Goal: Information Seeking & Learning: Learn about a topic

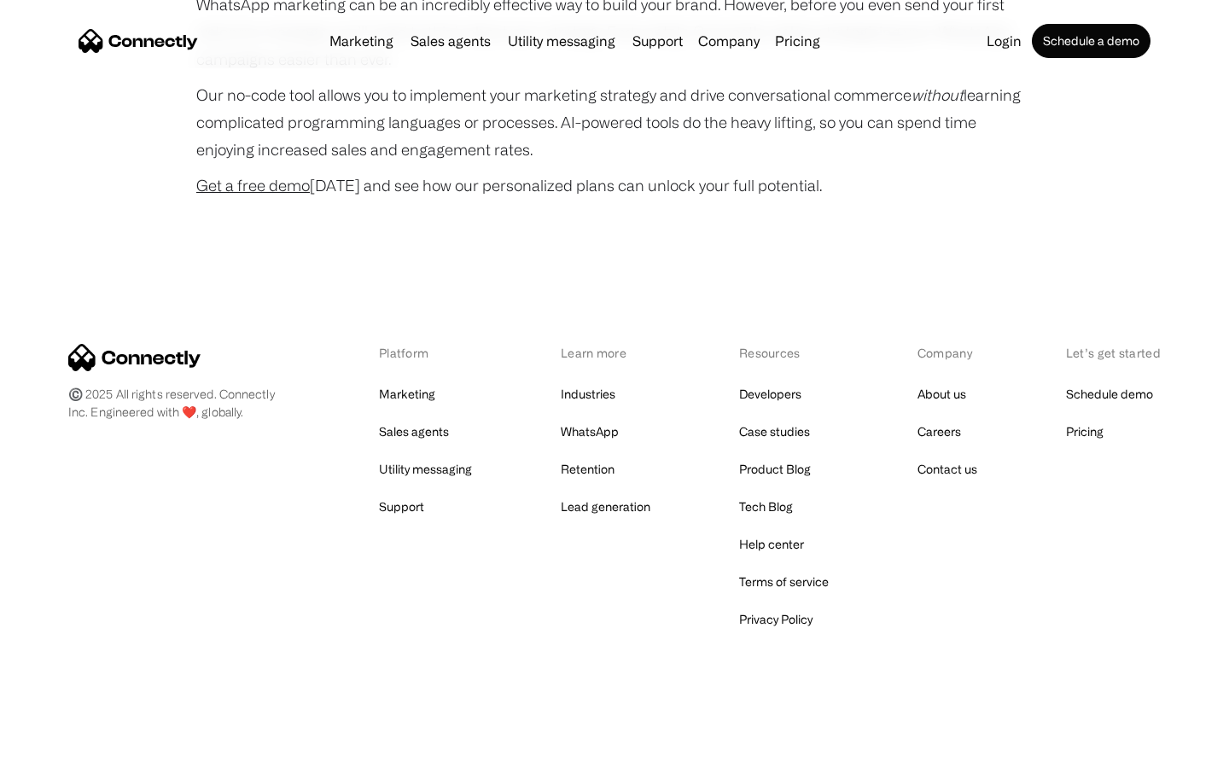
scroll to position [4622, 0]
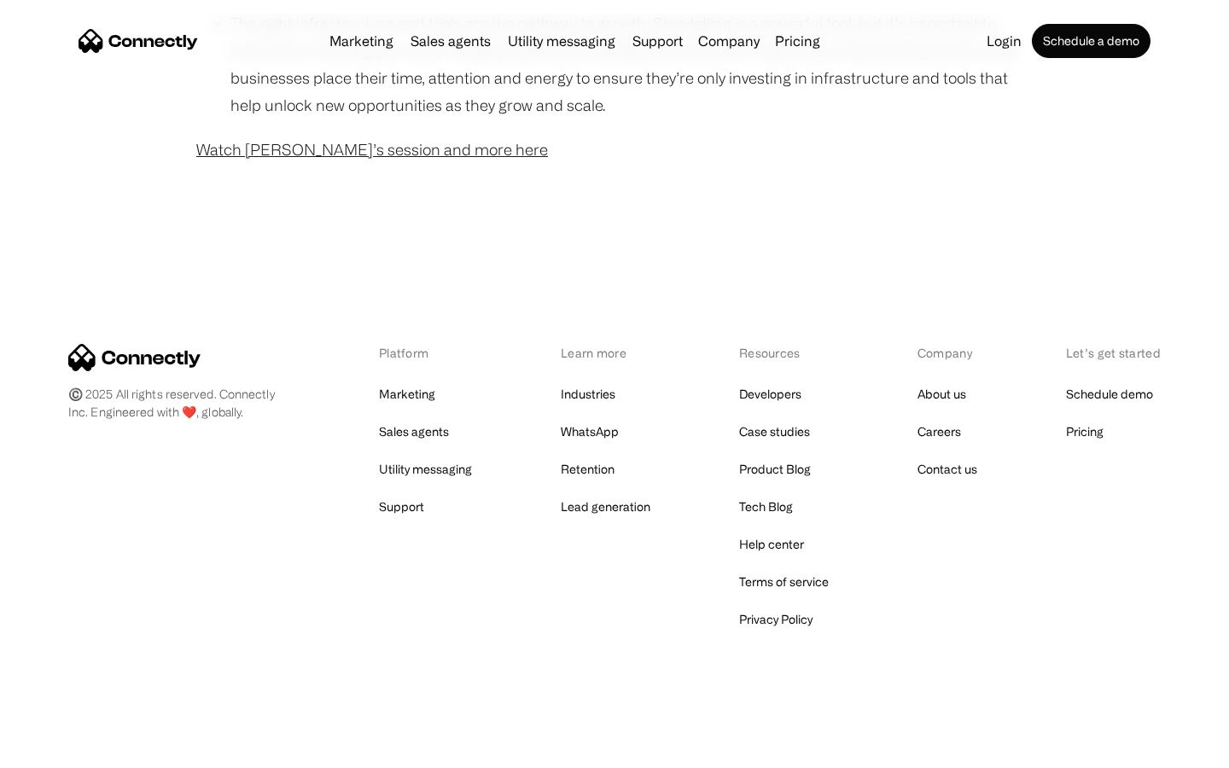
scroll to position [1383, 0]
